Goal: Information Seeking & Learning: Learn about a topic

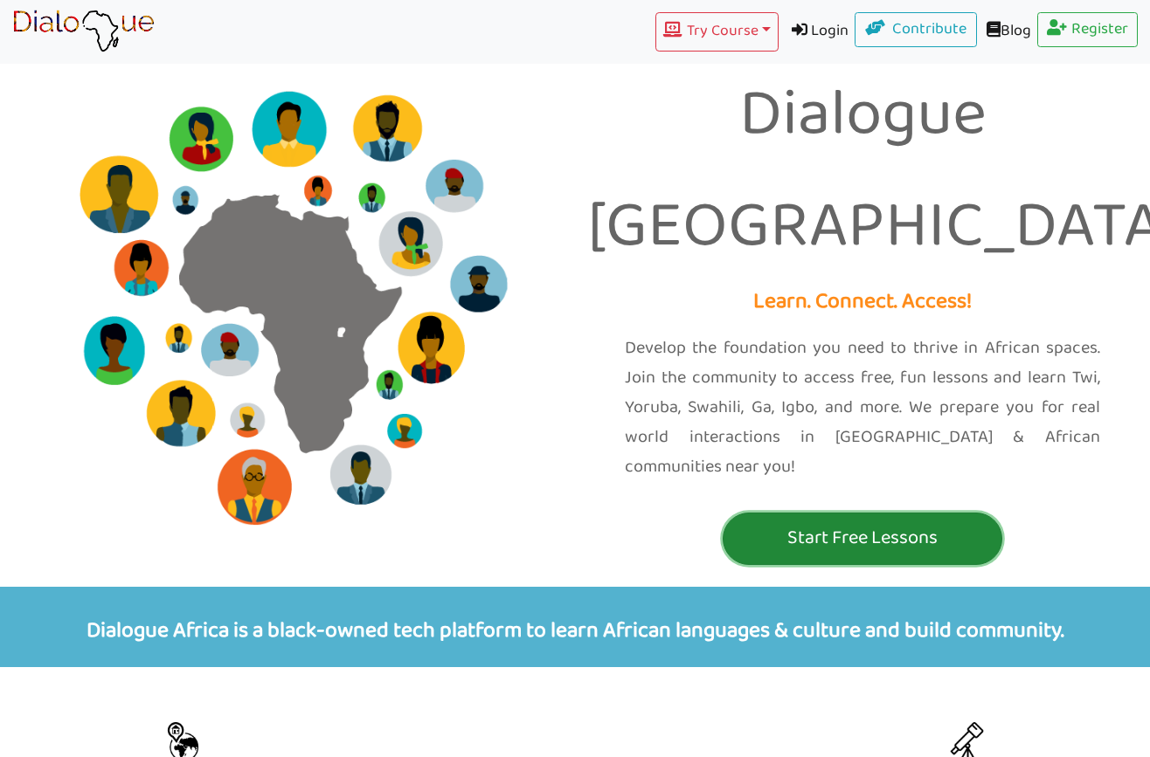
click at [778, 522] on p "Start Free Lessons" at bounding box center [862, 538] width 271 height 32
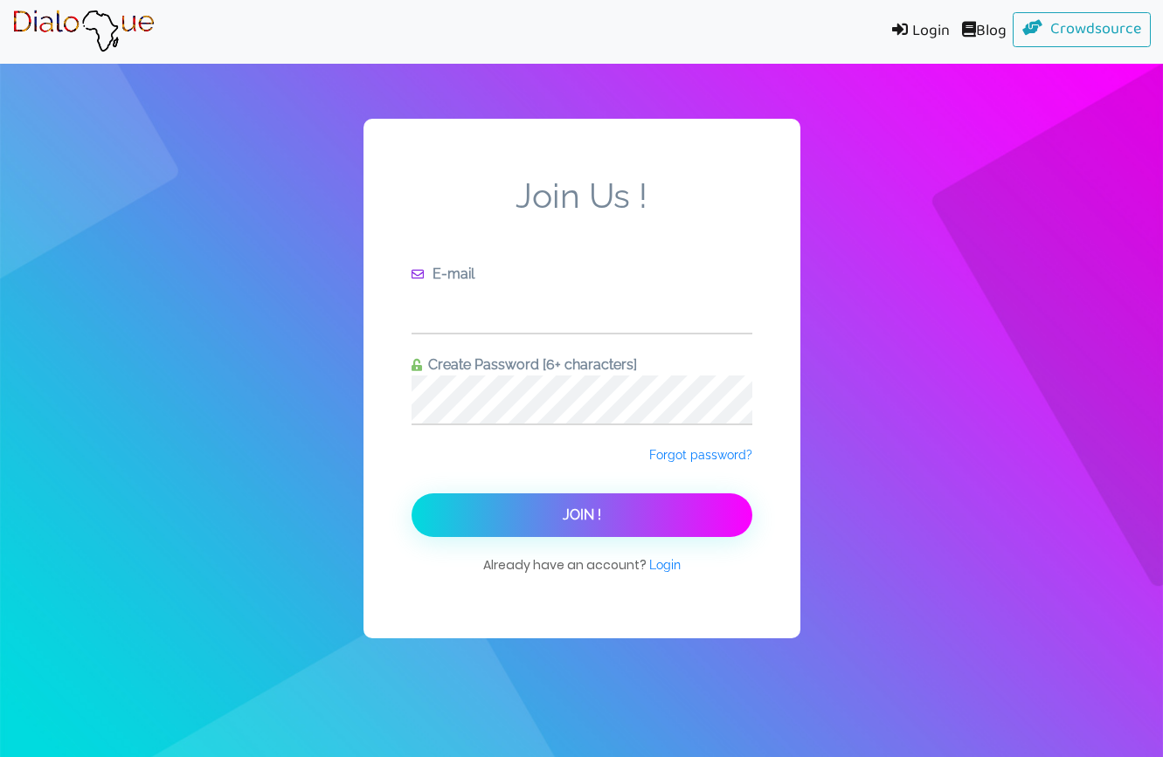
click at [556, 310] on input "text" at bounding box center [581, 309] width 341 height 48
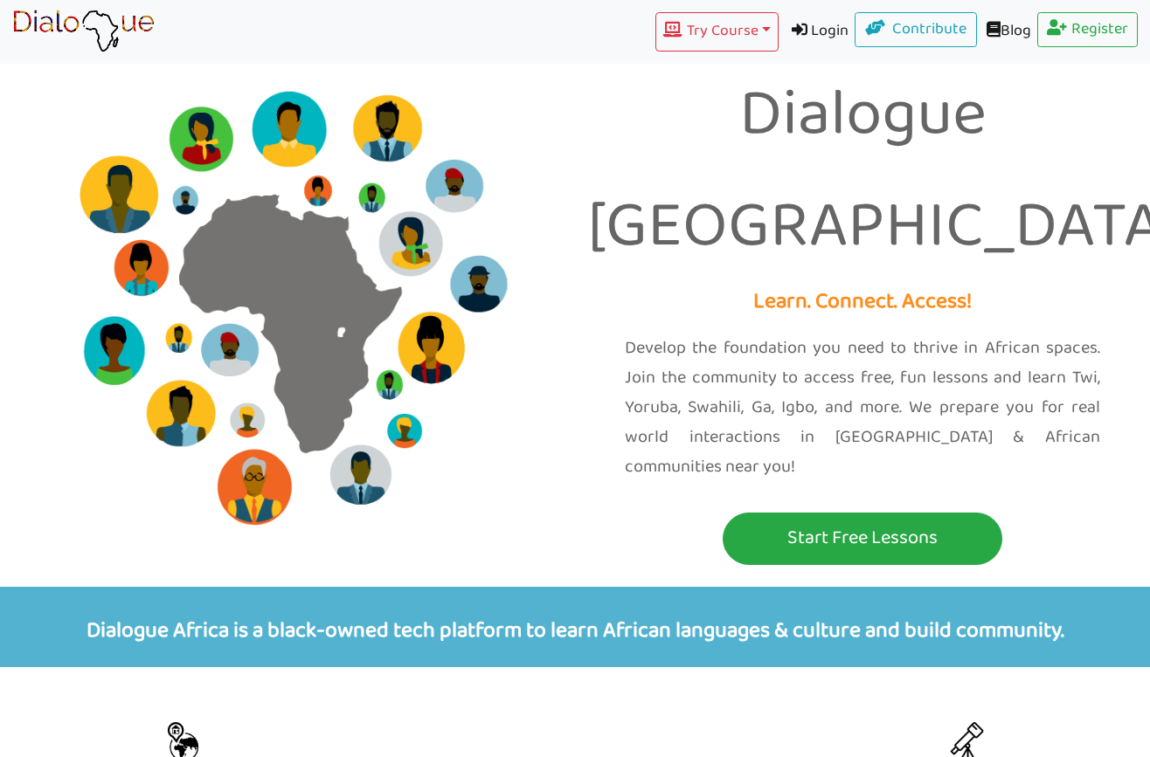
click at [808, 29] on link "Login" at bounding box center [816, 31] width 77 height 39
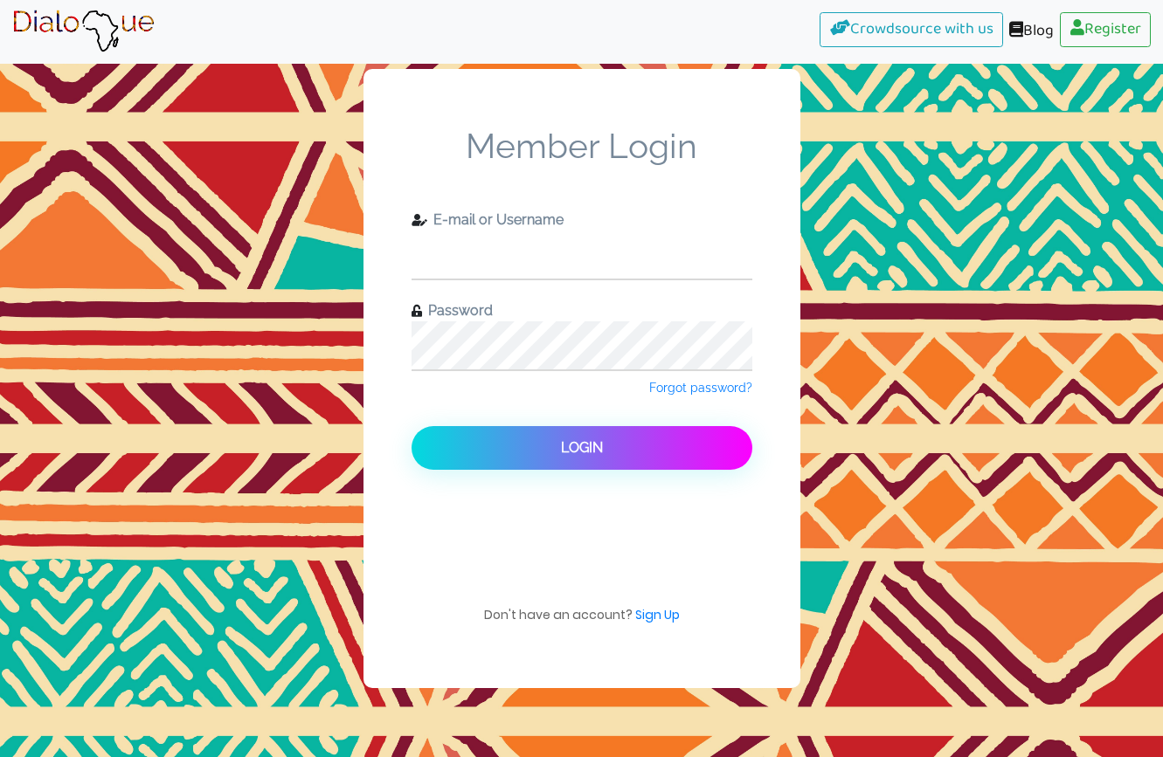
click at [559, 250] on input "text" at bounding box center [581, 255] width 341 height 48
type input "[EMAIL_ADDRESS][DOMAIN_NAME]"
click at [692, 389] on span "Forgot password?" at bounding box center [700, 388] width 103 height 14
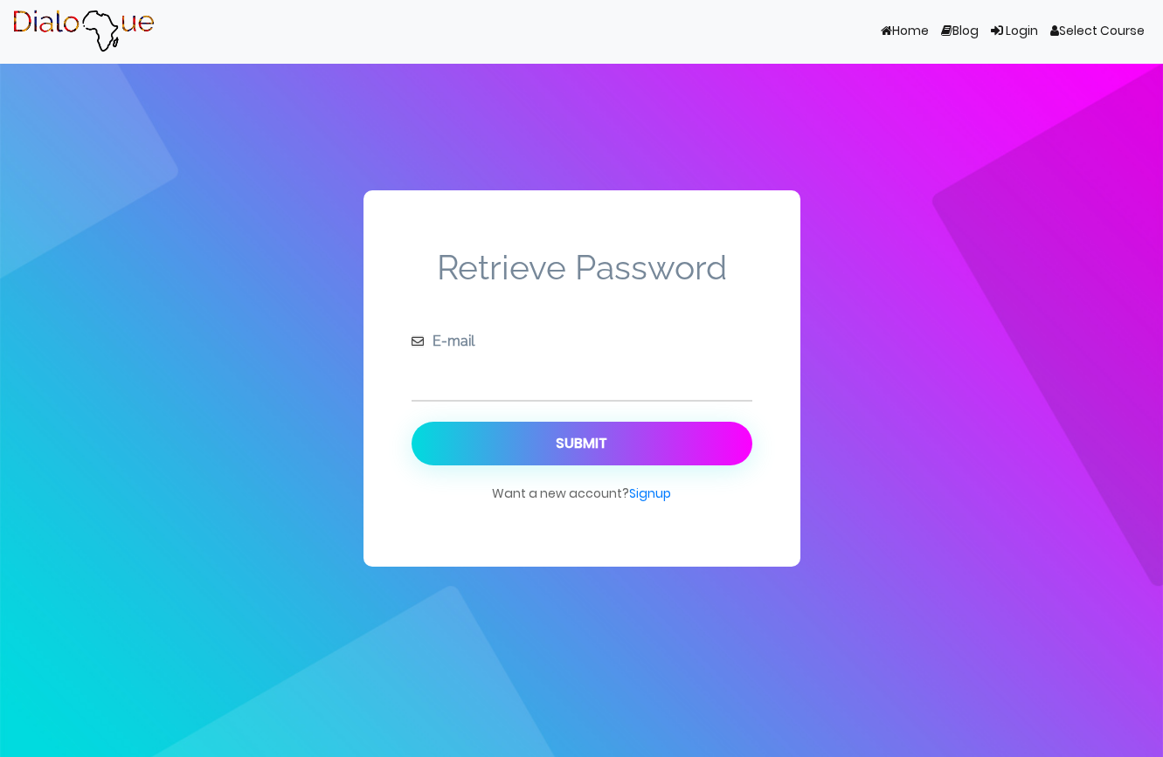
click at [540, 376] on input "text" at bounding box center [581, 376] width 341 height 48
type input "[EMAIL_ADDRESS][DOMAIN_NAME]"
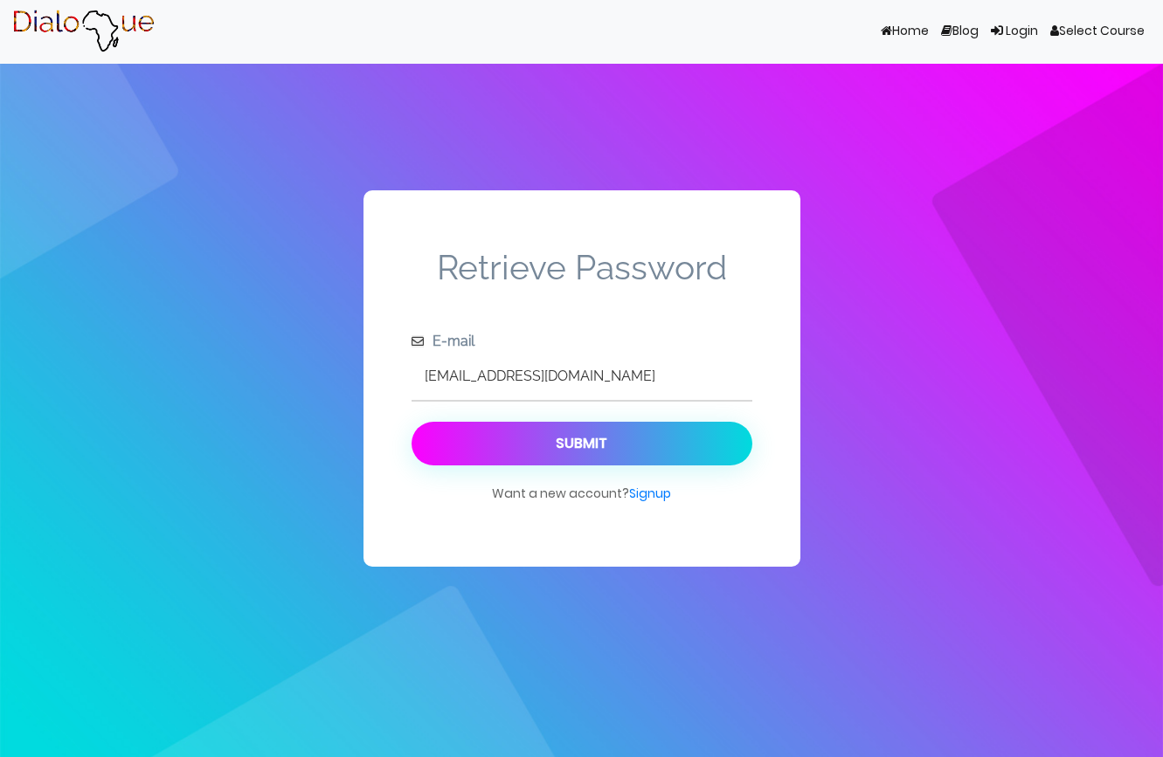
click at [574, 452] on div "Submit" at bounding box center [582, 443] width 52 height 17
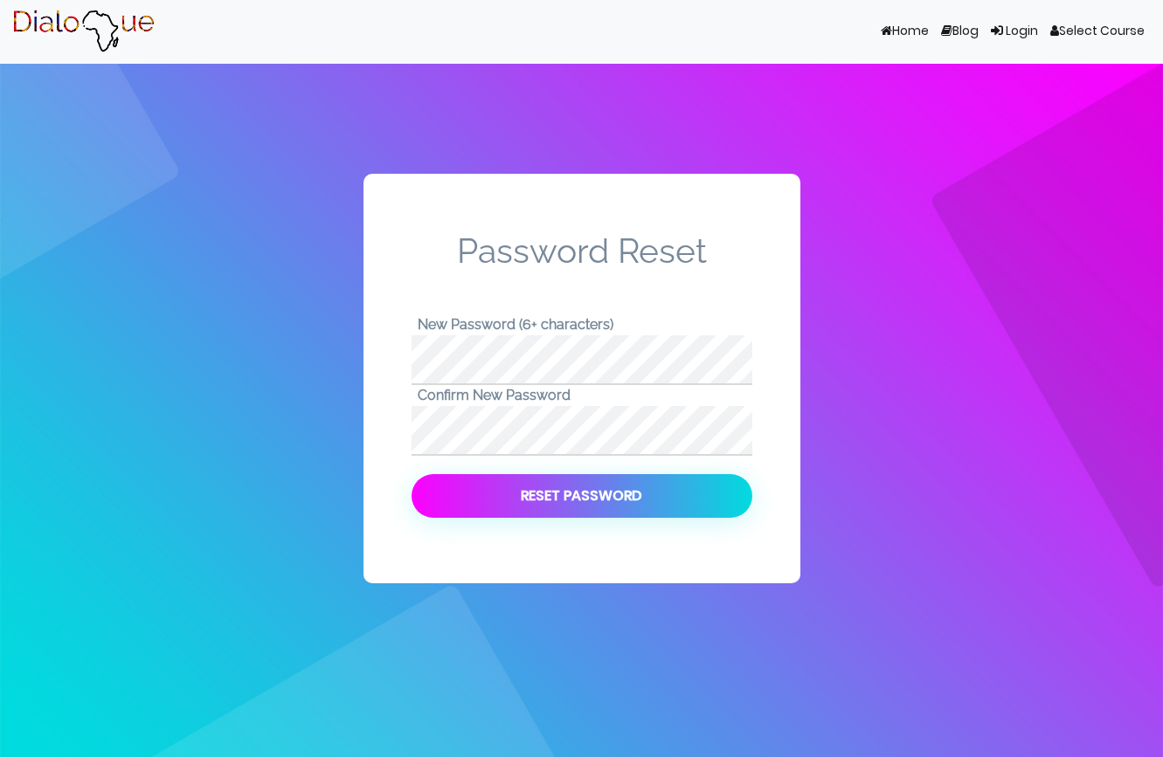
click at [592, 494] on button "Reset Password" at bounding box center [581, 496] width 341 height 44
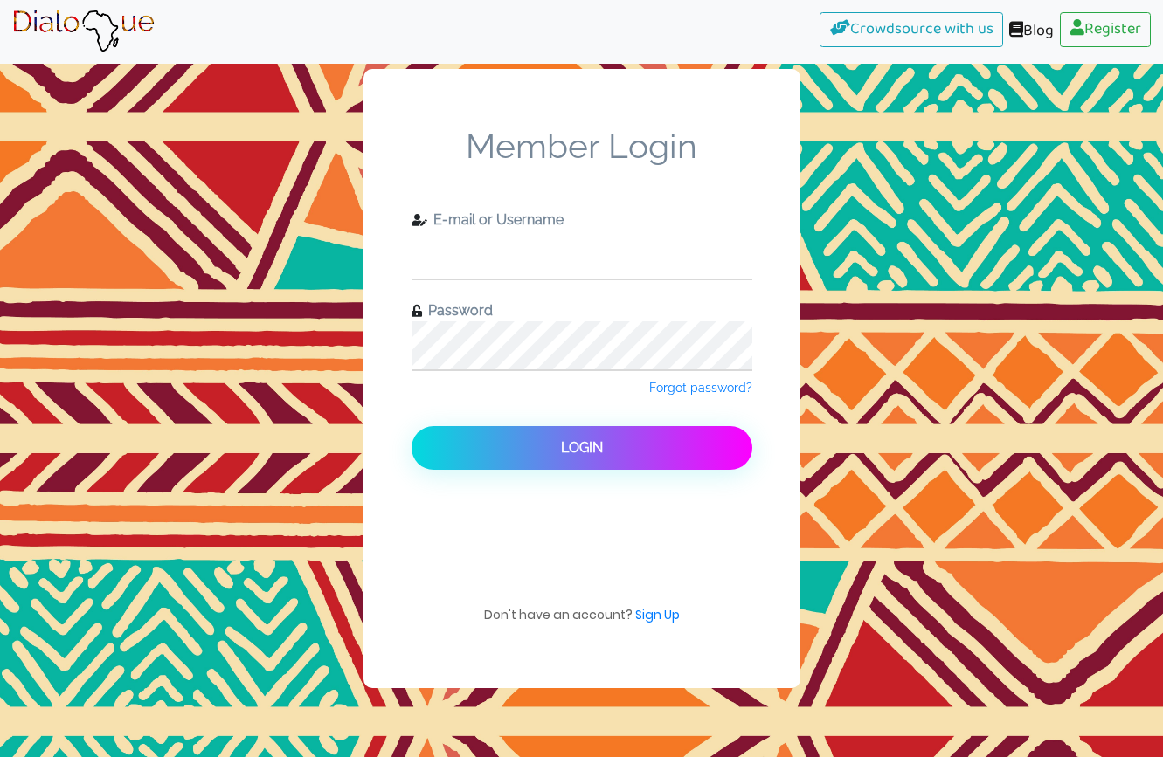
click at [491, 267] on input "text" at bounding box center [581, 255] width 341 height 48
type input "[EMAIL_ADDRESS][DOMAIN_NAME]"
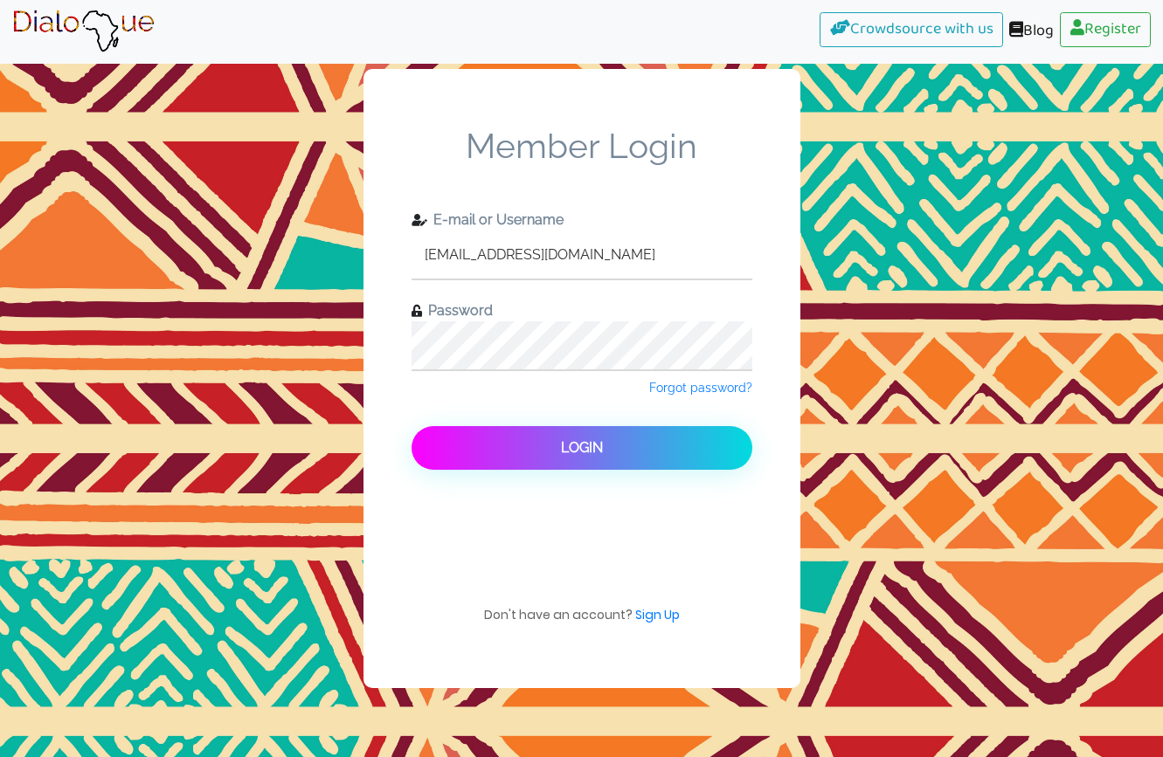
click at [581, 439] on span "Login" at bounding box center [582, 447] width 42 height 17
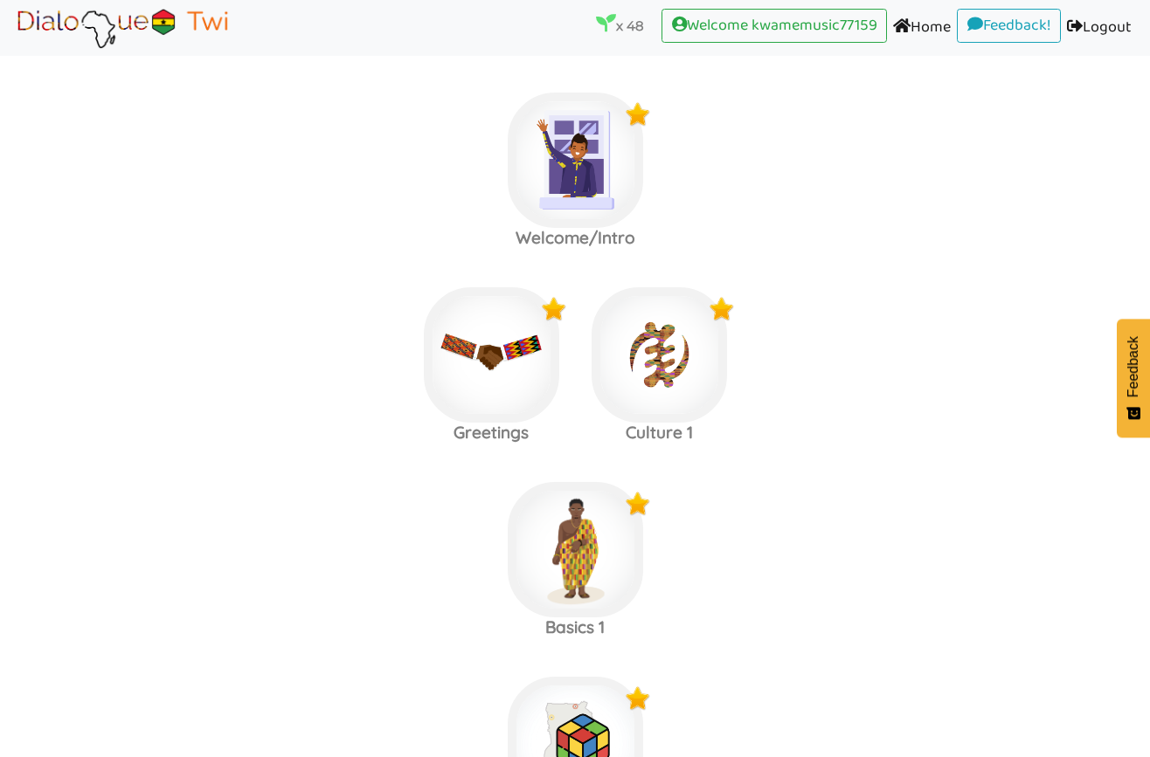
click at [336, 142] on label "Welcome/Intro" at bounding box center [575, 160] width 1150 height 189
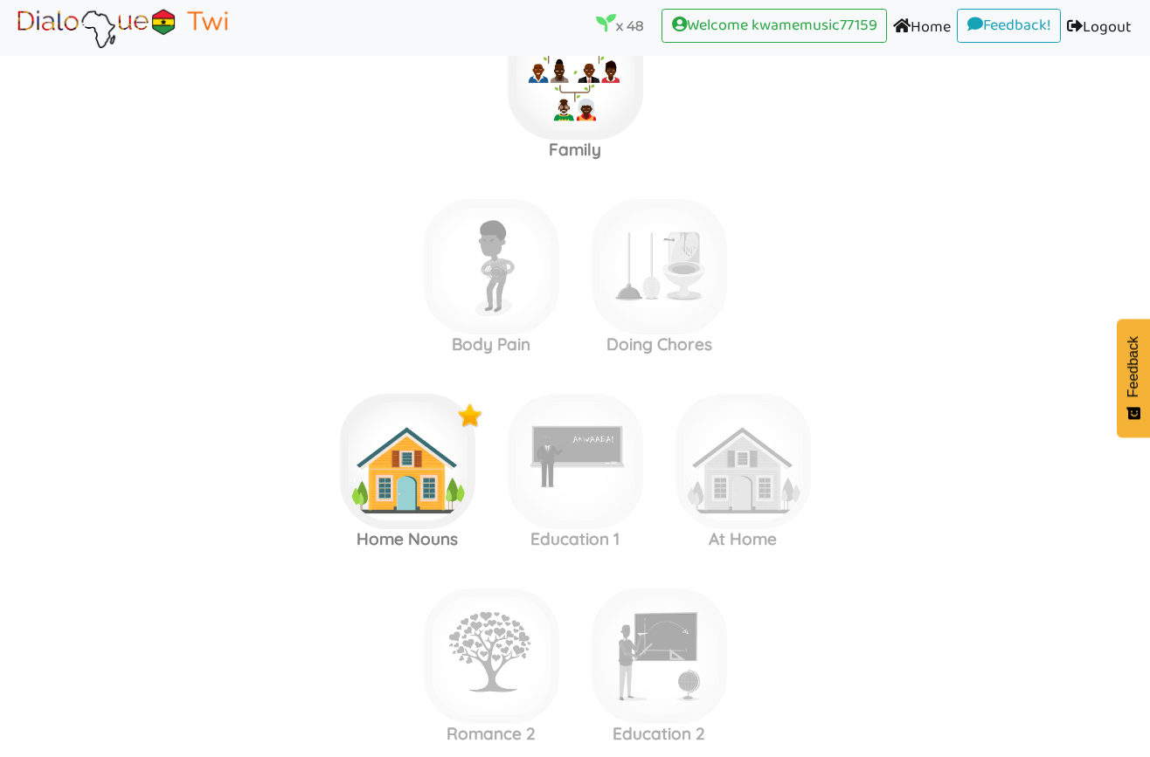
scroll to position [3429, 0]
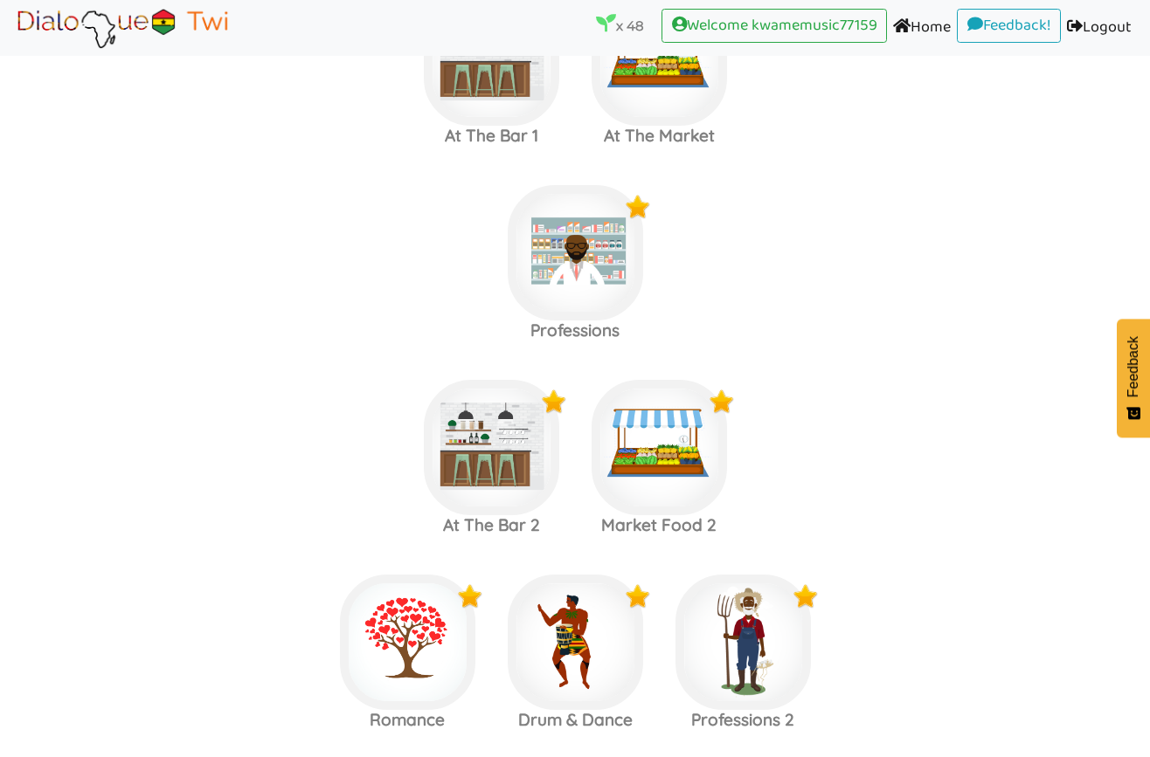
scroll to position [2021, 0]
